Goal: Information Seeking & Learning: Learn about a topic

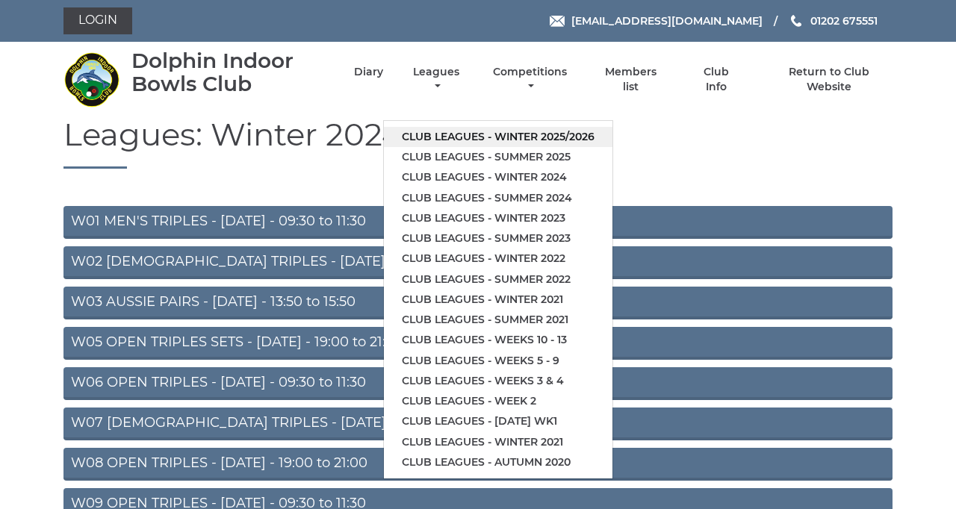
click at [612, 147] on link "Club leagues - Winter 2025/2026" at bounding box center [498, 137] width 229 height 20
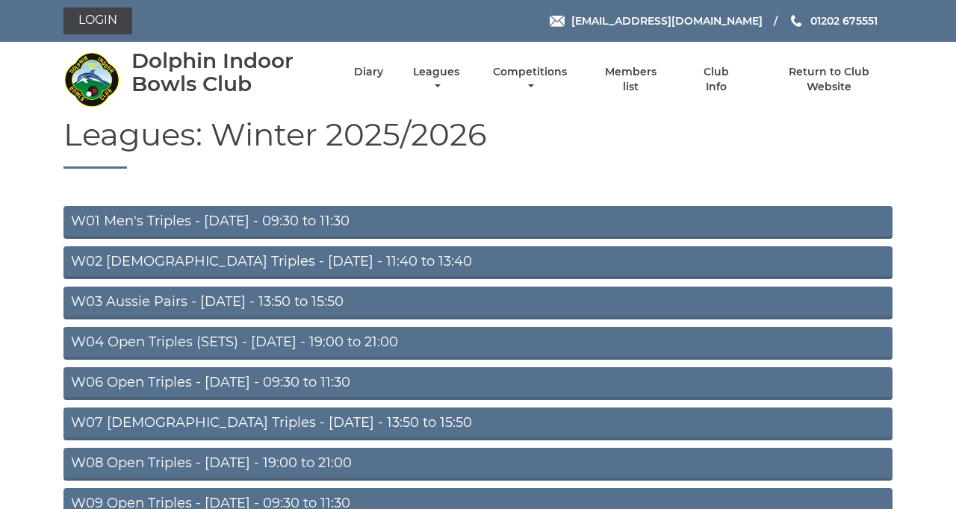
click at [450, 239] on link "W01 Men's Triples - [DATE] - 09:30 to 11:30" at bounding box center [477, 222] width 829 height 33
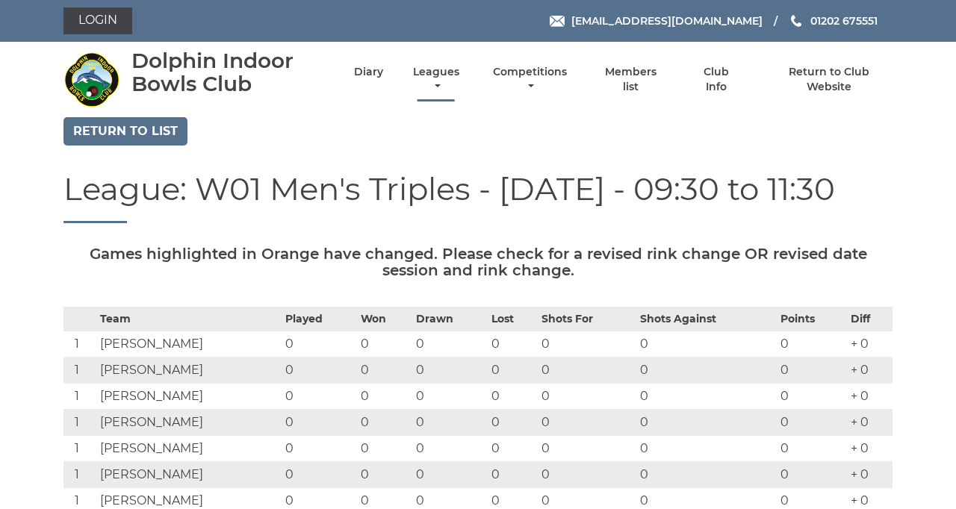
click at [463, 87] on link "Leagues" at bounding box center [436, 79] width 54 height 29
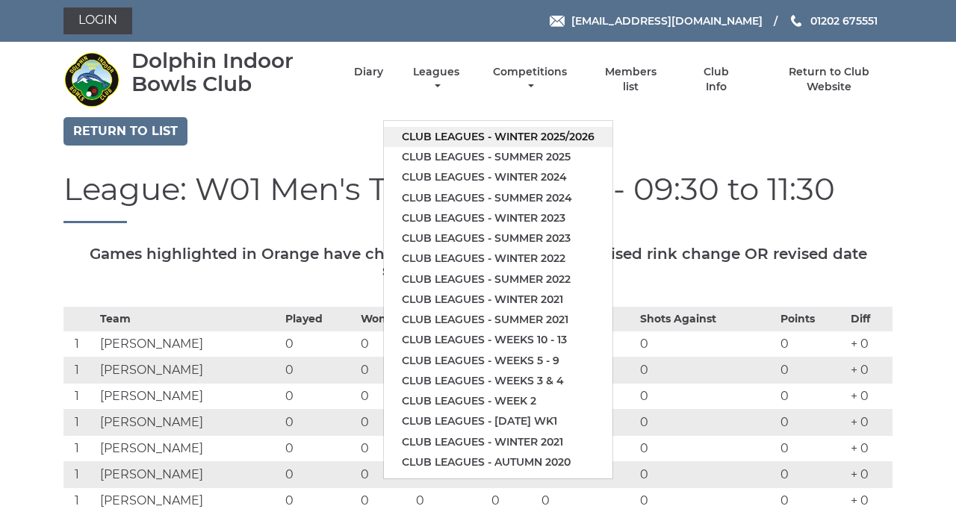
click at [592, 147] on link "Club leagues - Winter 2025/2026" at bounding box center [498, 137] width 229 height 20
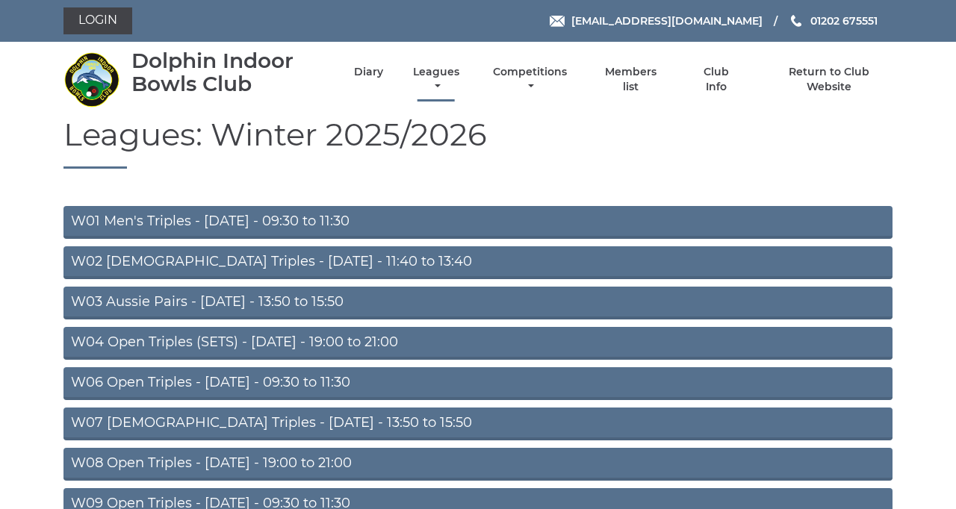
click at [463, 94] on link "Leagues" at bounding box center [436, 79] width 54 height 29
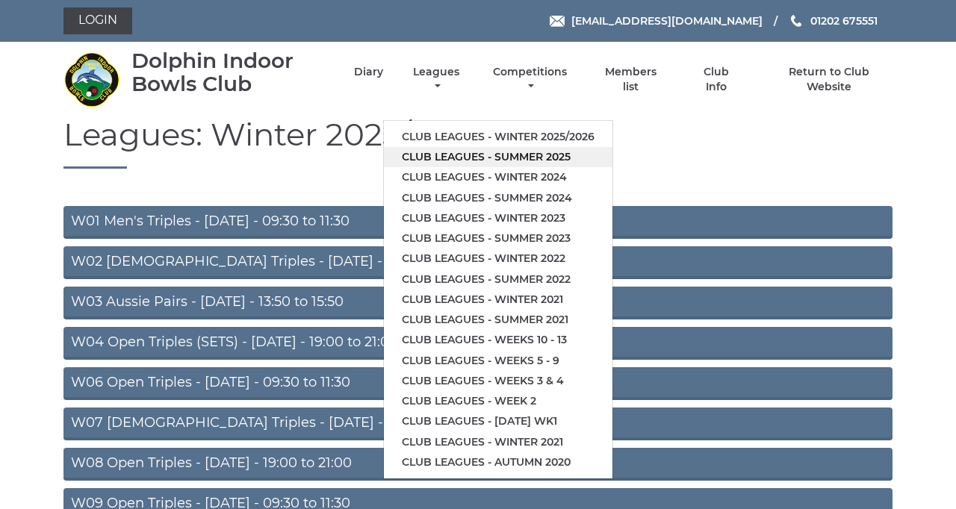
click at [606, 167] on link "Club leagues - Summer 2025" at bounding box center [498, 157] width 229 height 20
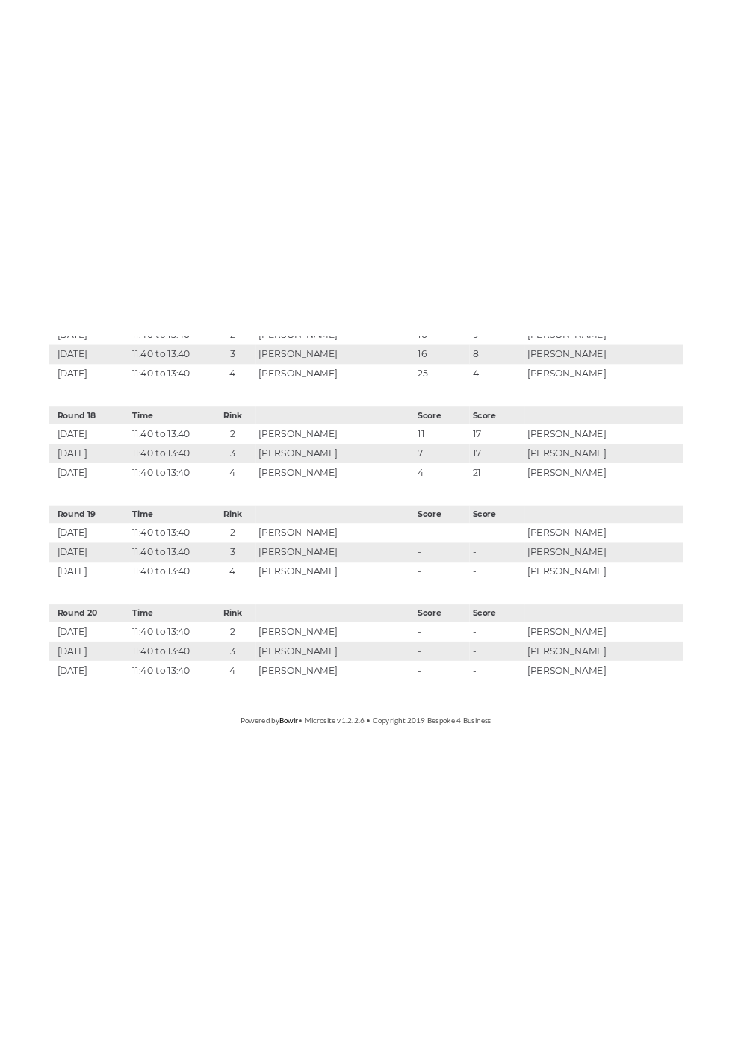
scroll to position [6781, 0]
